Goal: Register for event/course

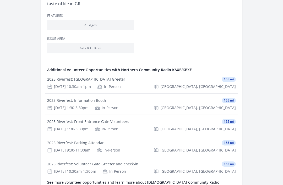
scroll to position [375, 0]
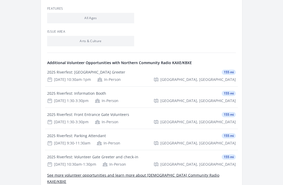
click at [101, 120] on div "In-Person" at bounding box center [107, 122] width 24 height 5
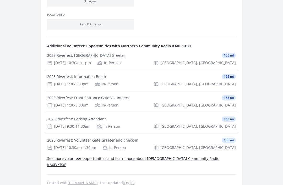
click at [95, 74] on div "2025 Riverfest: Information Booth 155 mi Sep 6th 1:30-3:30pm In-Person Grand Ra…" at bounding box center [141, 80] width 193 height 21
click at [120, 103] on div "Sep 6th 1:30-3:30pm In-Person Grand Rapids, MN" at bounding box center [141, 105] width 189 height 5
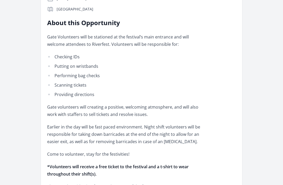
scroll to position [119, 0]
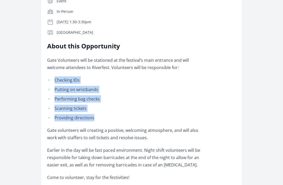
click at [48, 61] on p "Gate Volunteers will be stationed at the festival’s main entrance and will welc…" at bounding box center [123, 64] width 153 height 15
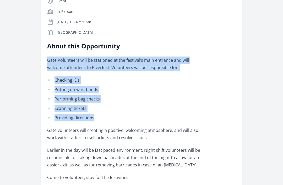
copy div "Gate Volunteers will be stationed at the festival’s main entrance and will welc…"
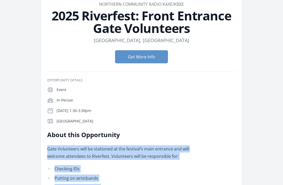
scroll to position [0, 0]
